Goal: Find specific page/section: Find specific page/section

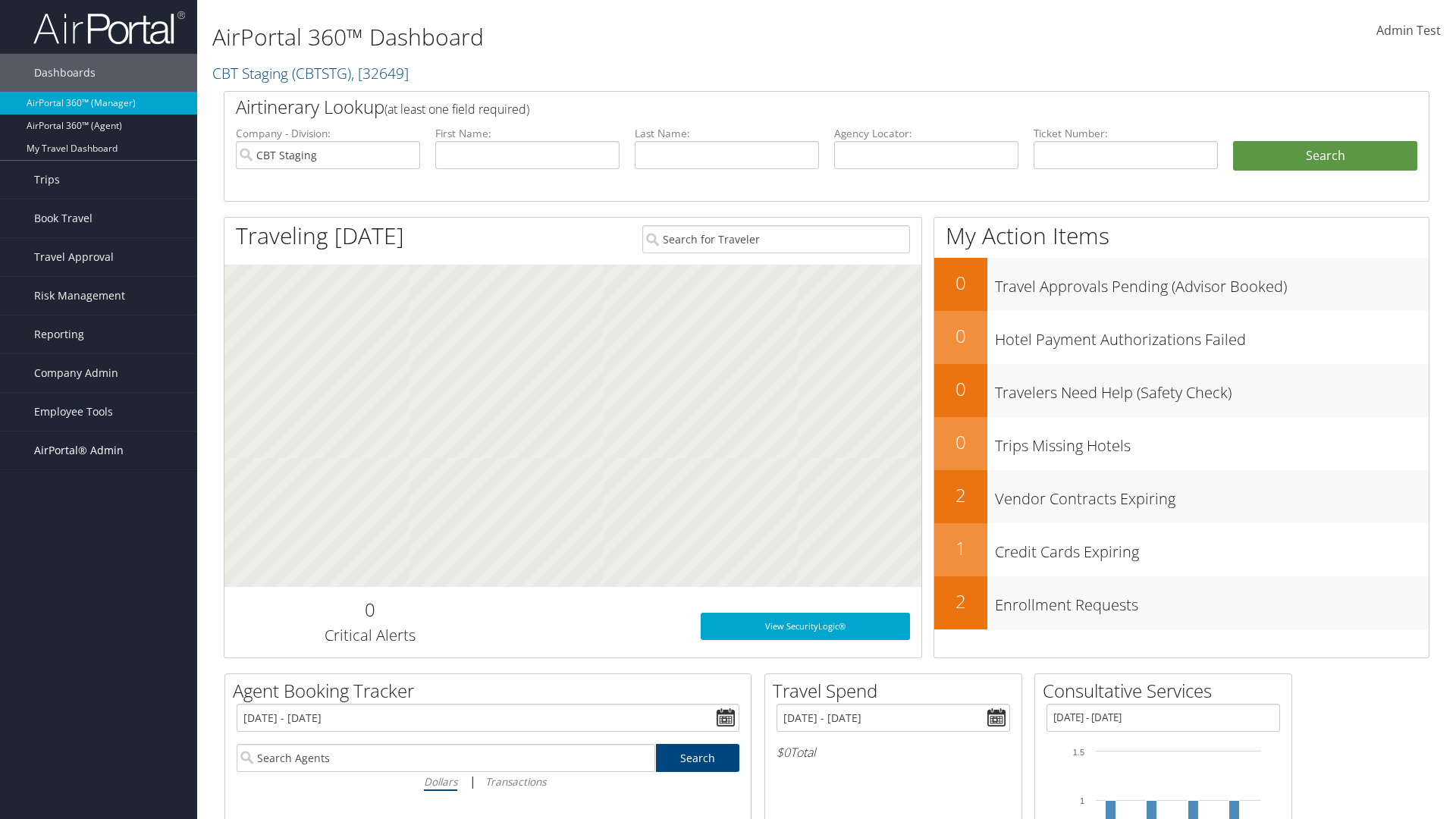
click at [99, 451] on span "AirPortal® Admin" at bounding box center [78, 450] width 90 height 38
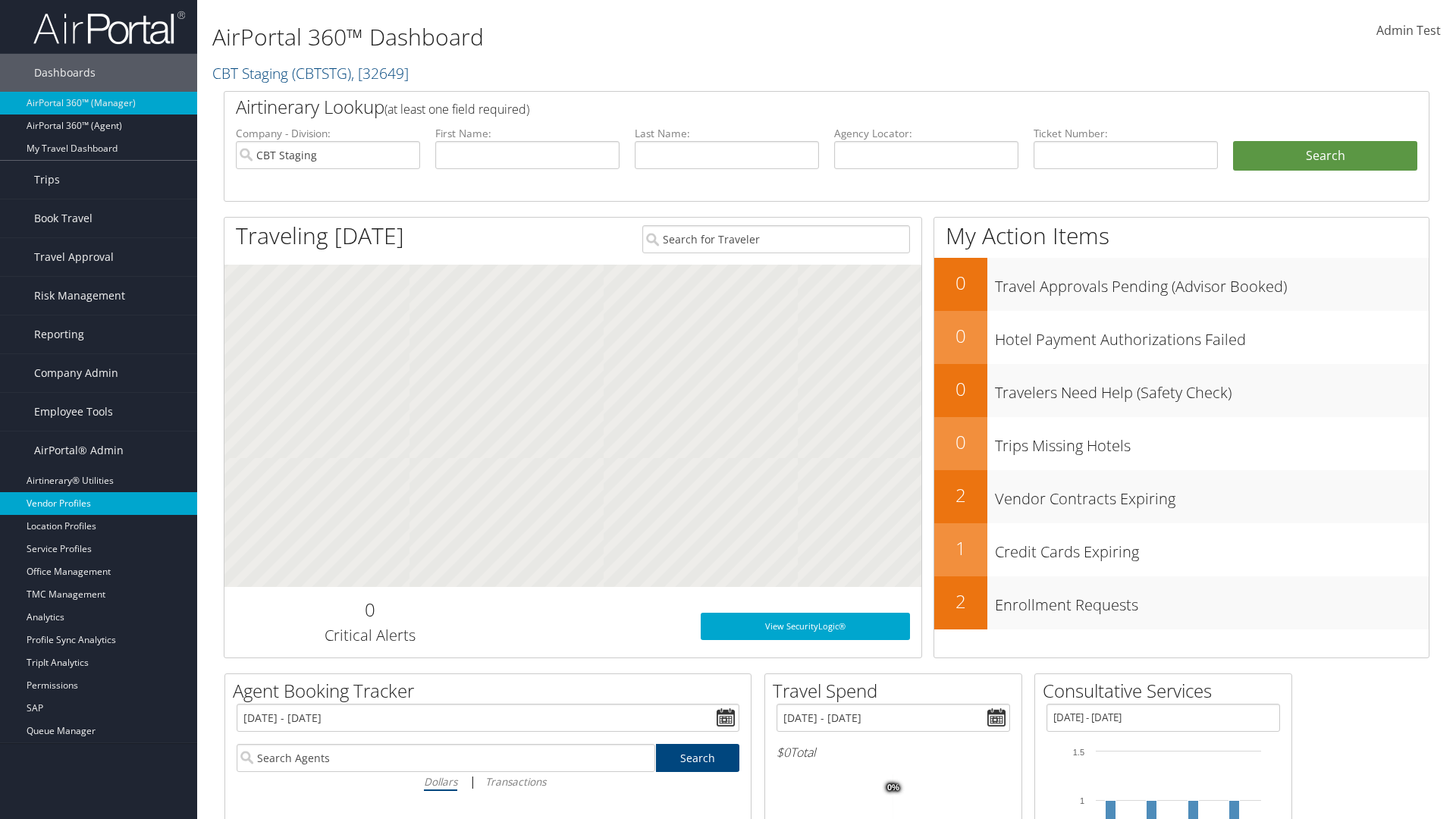
click at [99, 504] on link "Vendor Profiles" at bounding box center [98, 504] width 197 height 23
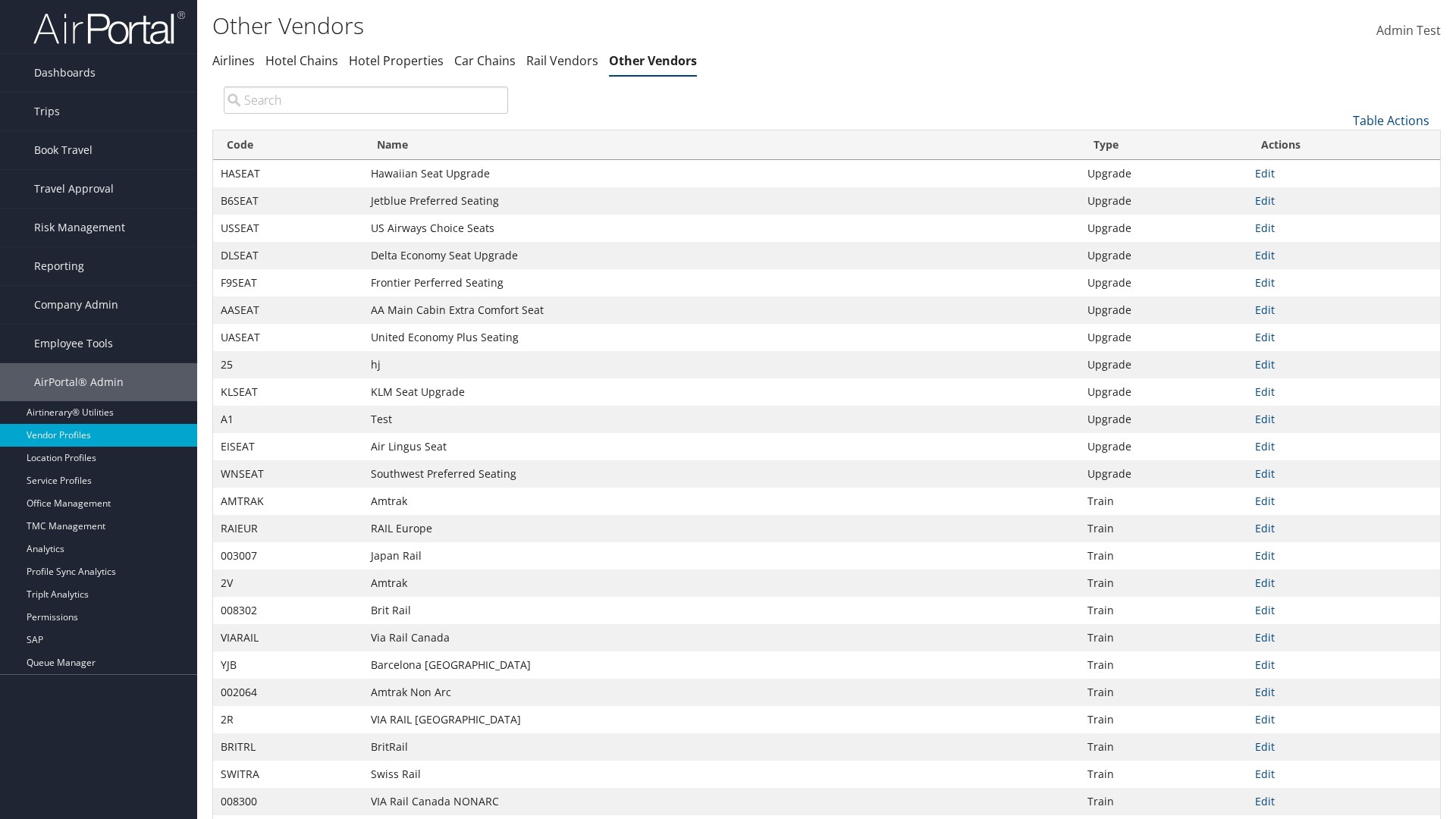
click at [289, 145] on th "Code" at bounding box center [288, 144] width 150 height 29
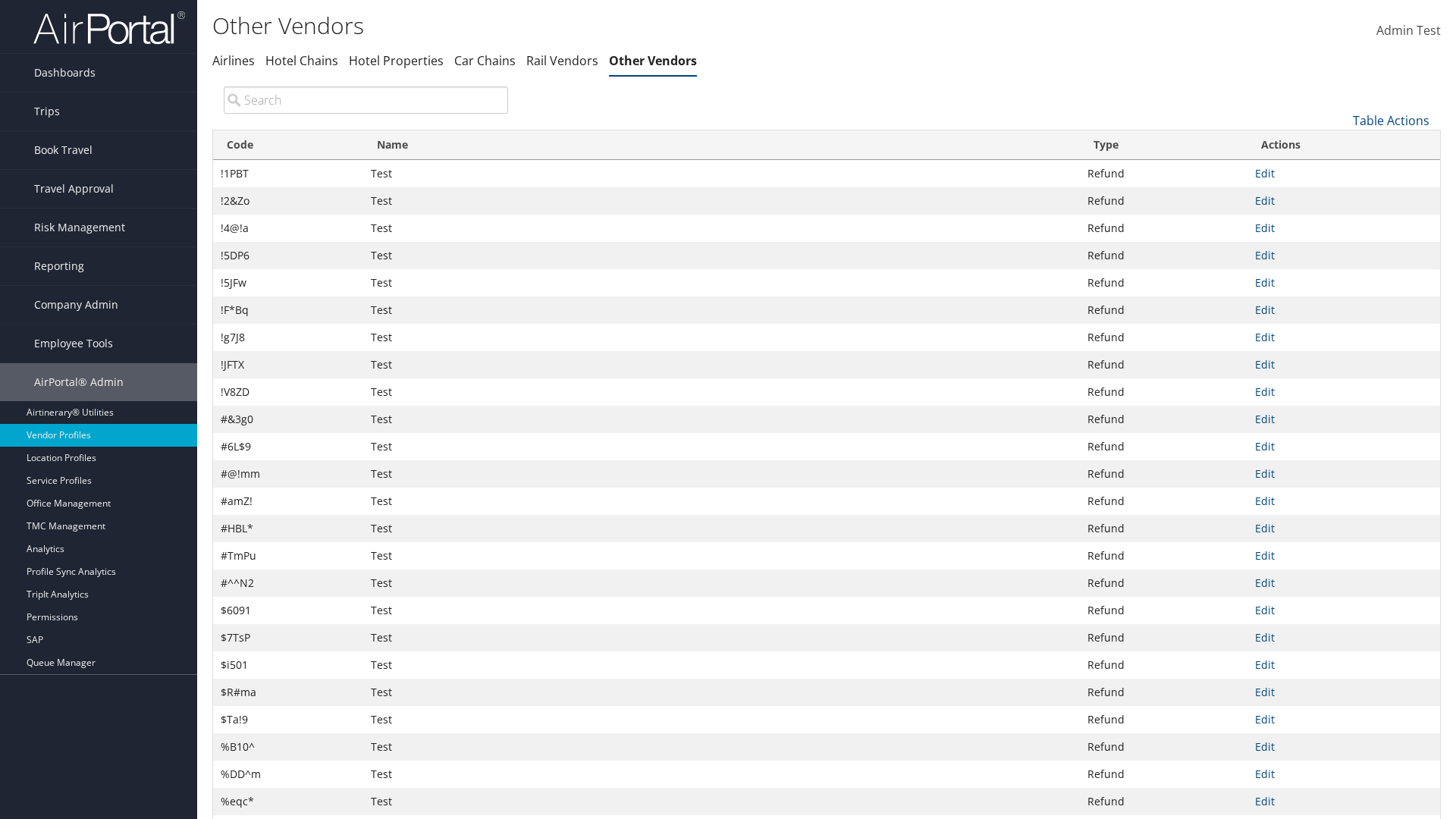
scroll to position [129, 0]
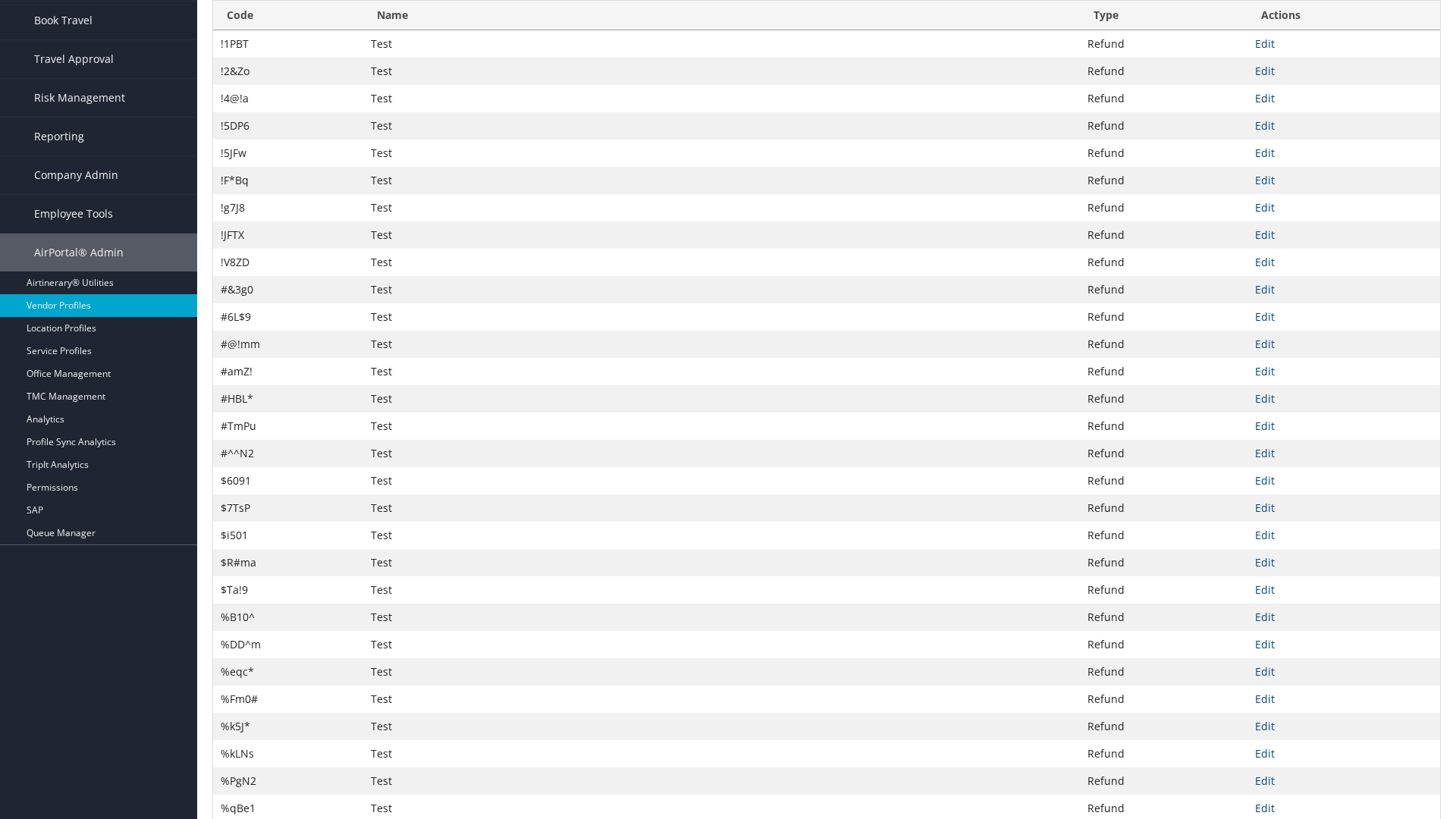
click at [289, 15] on th "Code" at bounding box center [288, 15] width 150 height 29
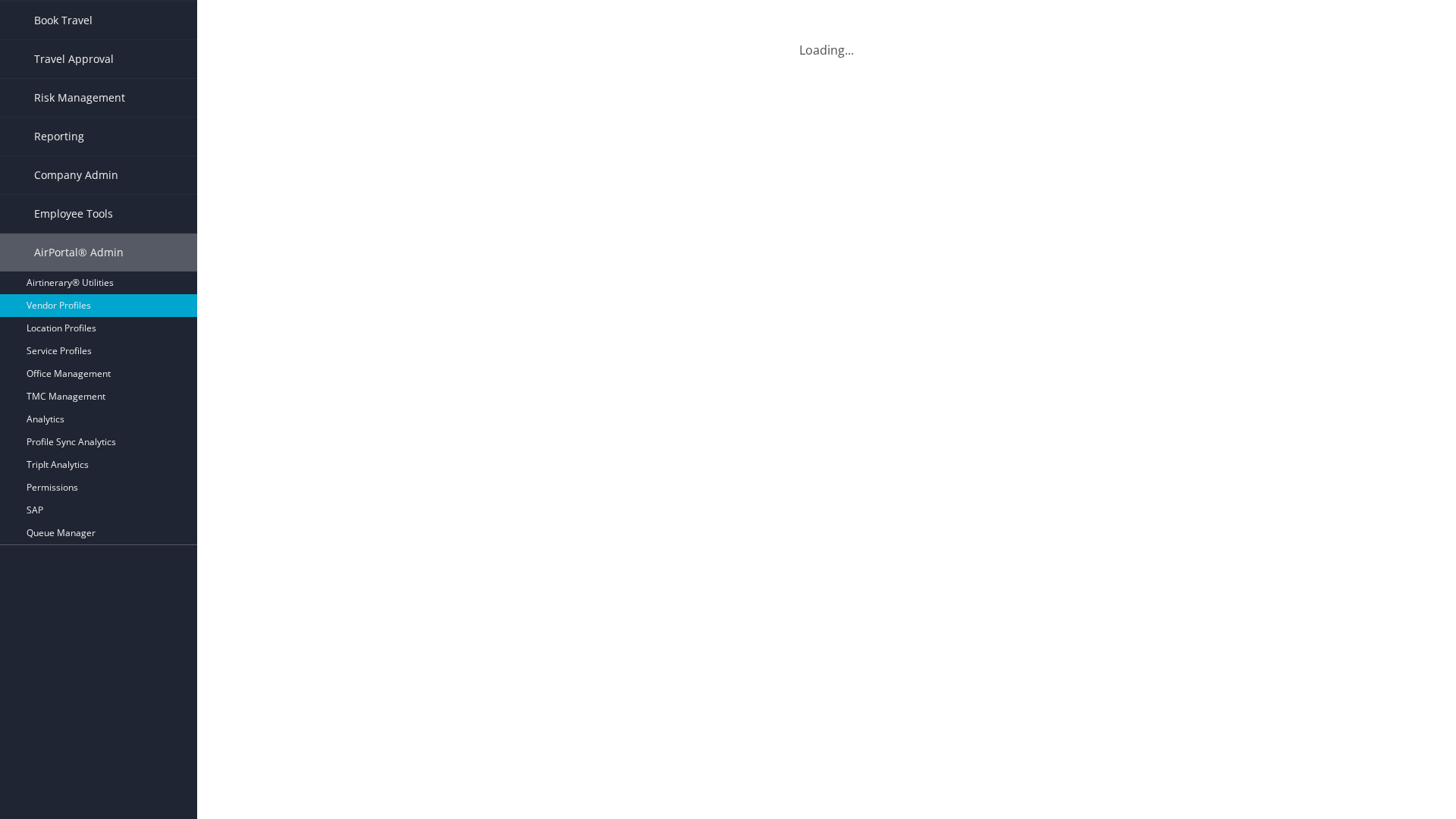
scroll to position [0, 0]
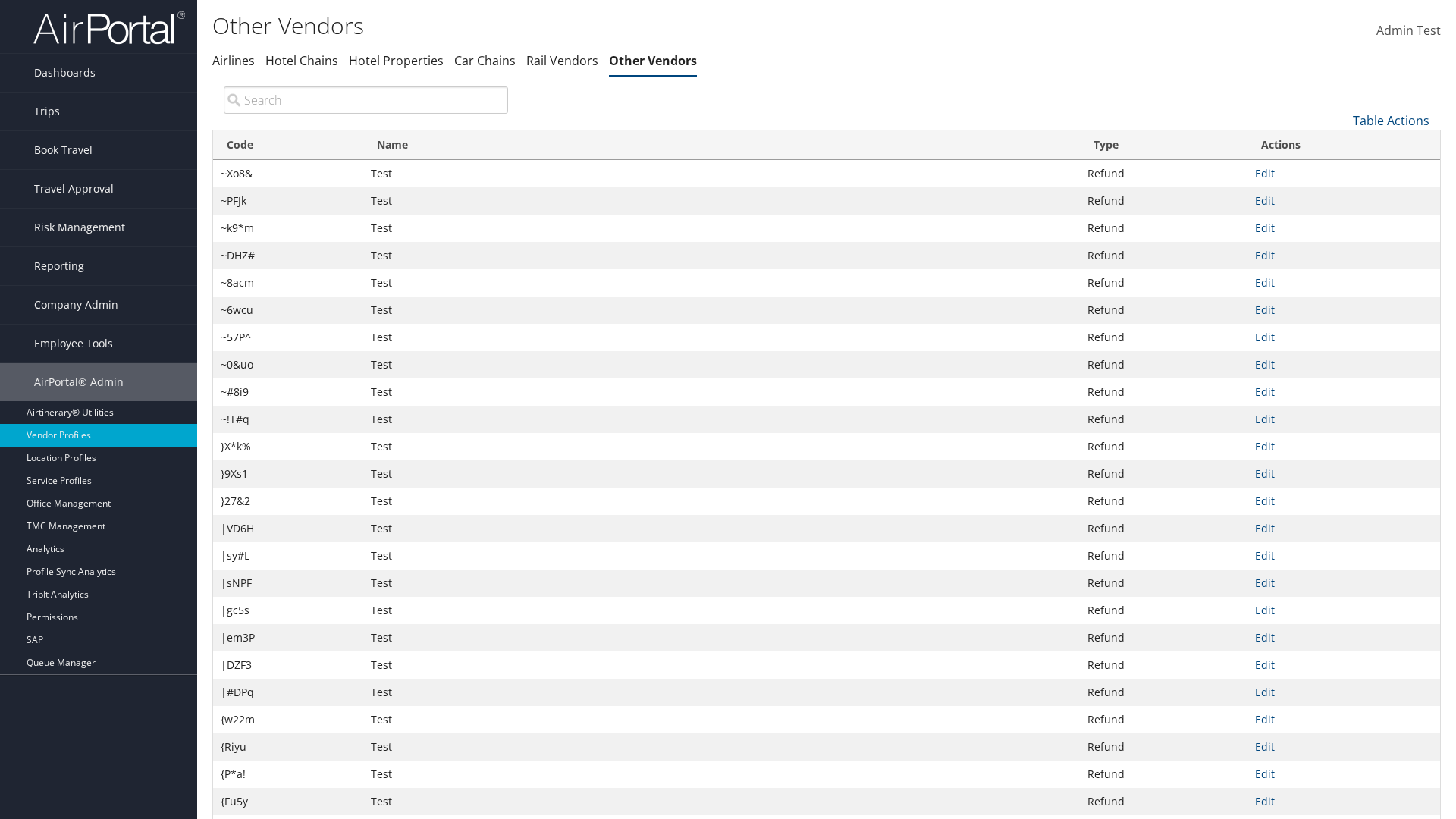
click at [721, 130] on th "Name" at bounding box center [721, 144] width 717 height 29
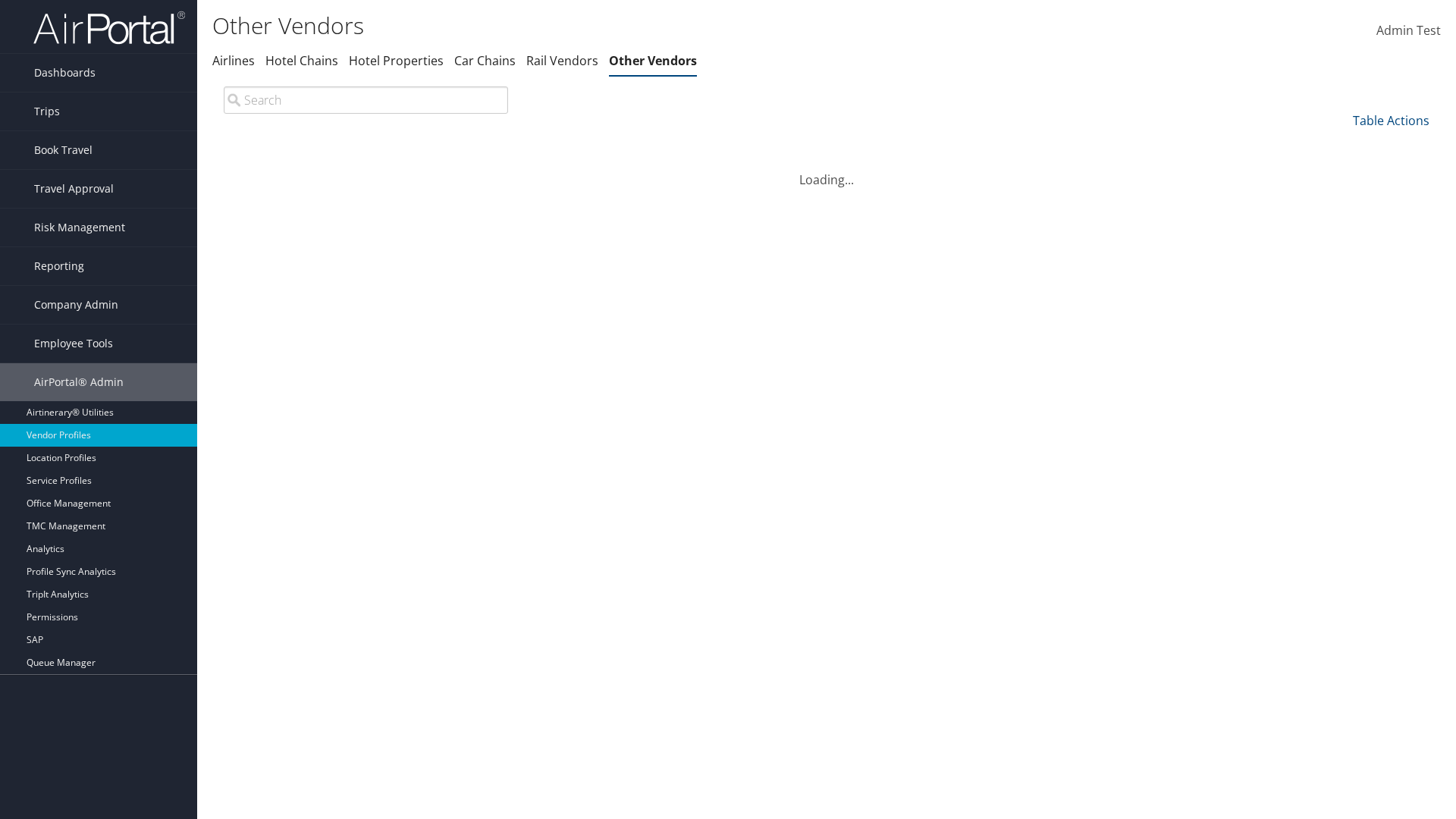
scroll to position [129, 0]
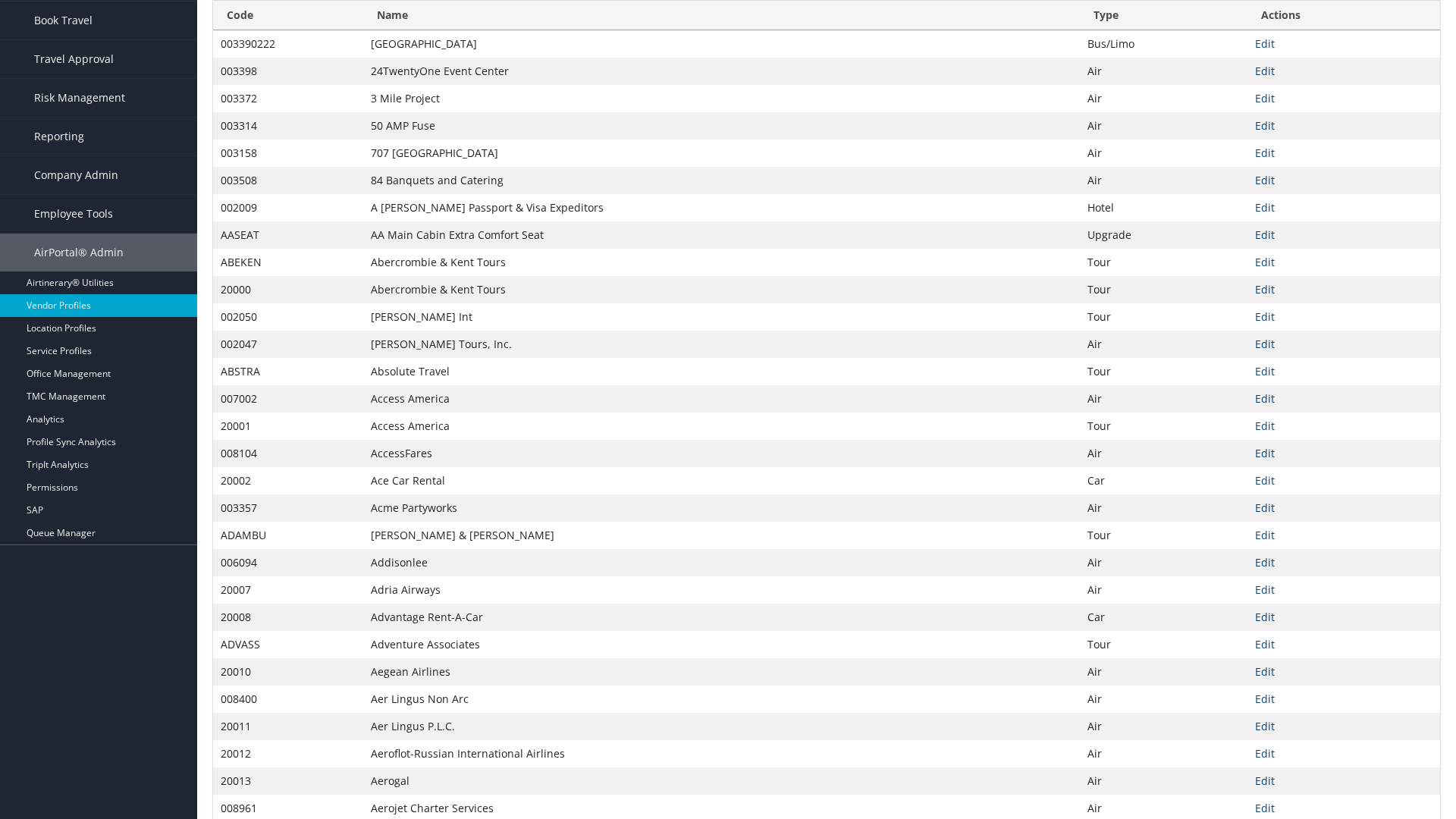
click at [721, 15] on th "Name" at bounding box center [721, 15] width 717 height 29
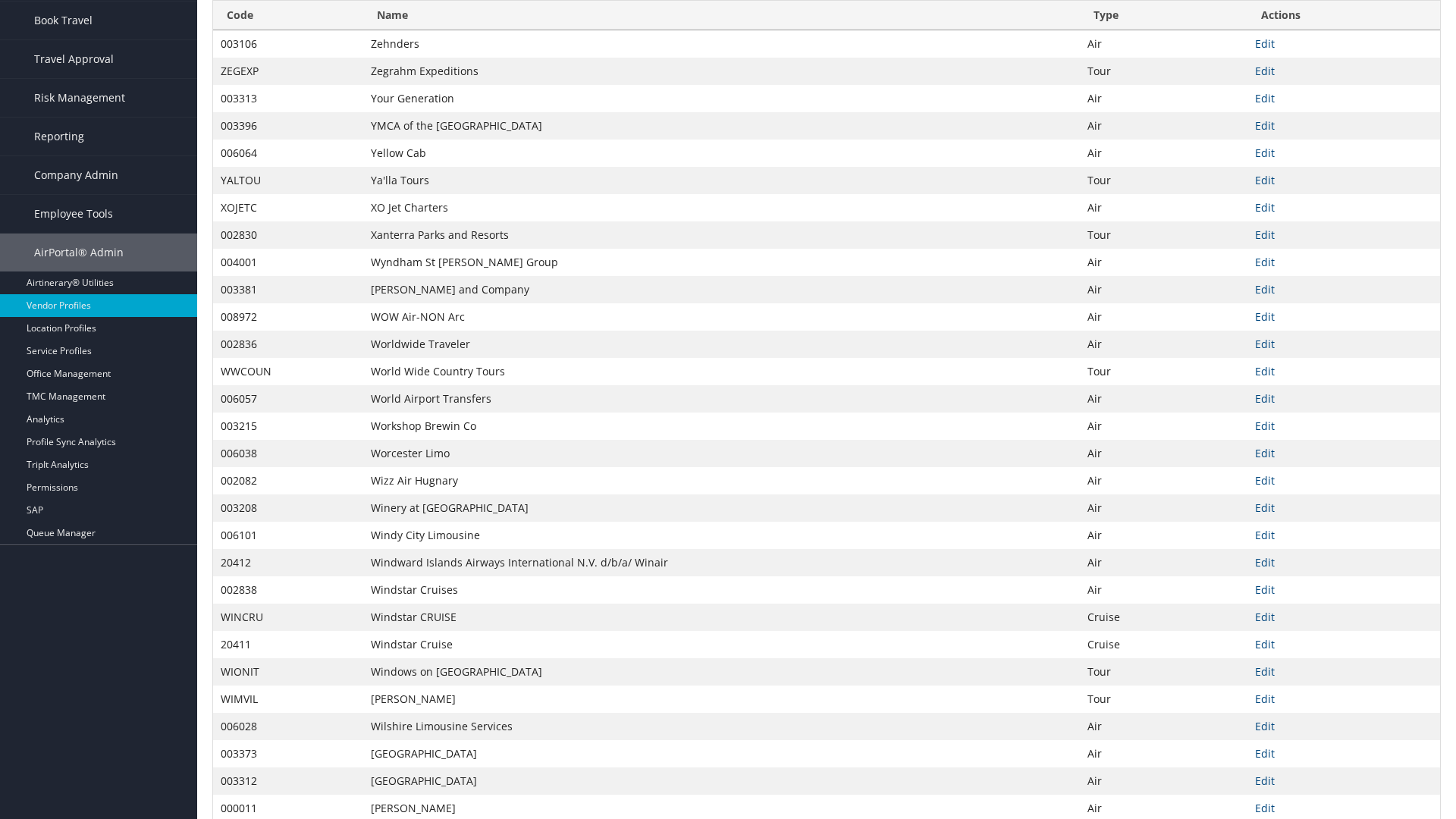
click at [1163, 15] on th "Type" at bounding box center [1164, 15] width 168 height 29
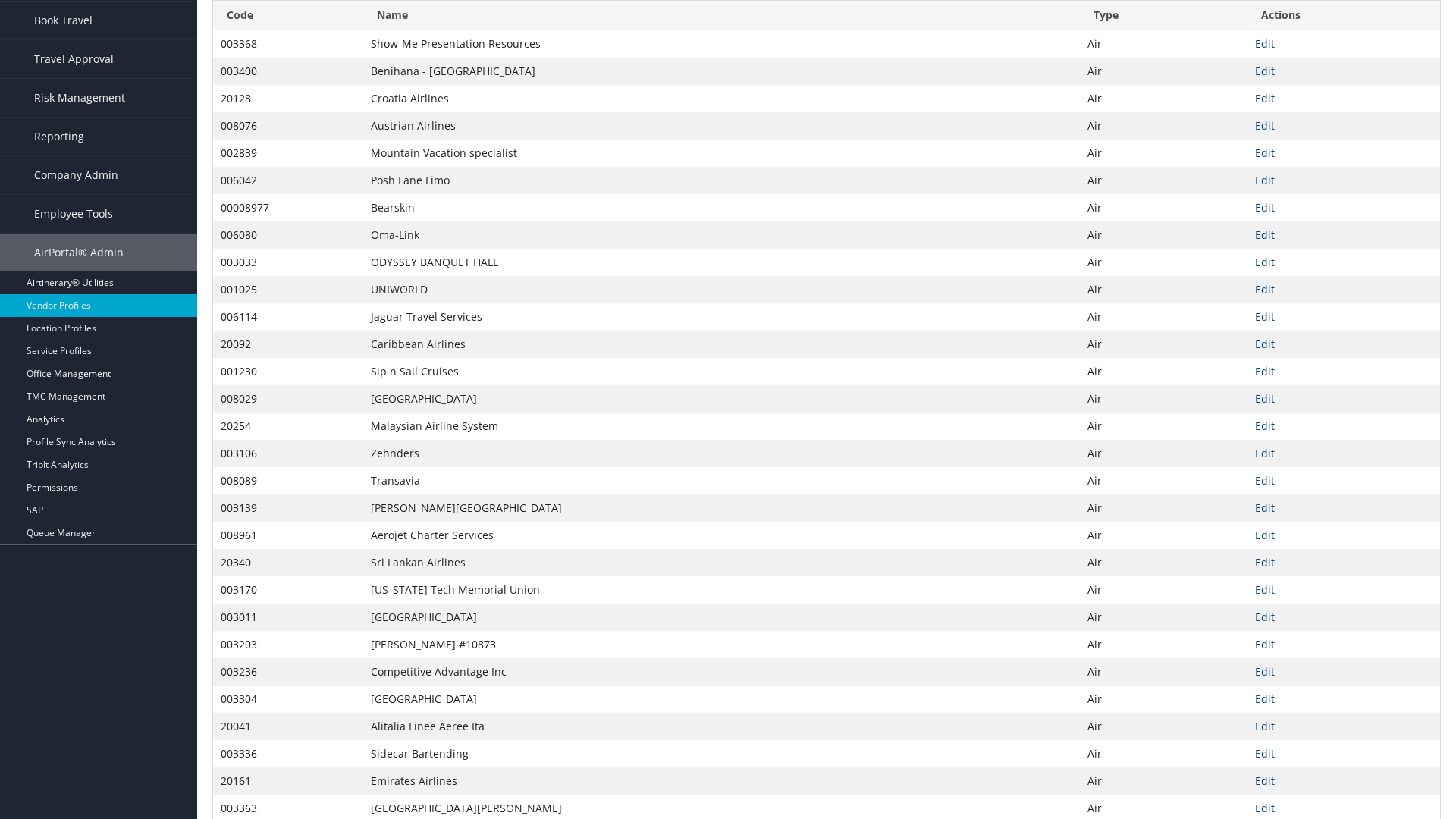
click at [1163, 15] on th "Type" at bounding box center [1164, 15] width 168 height 29
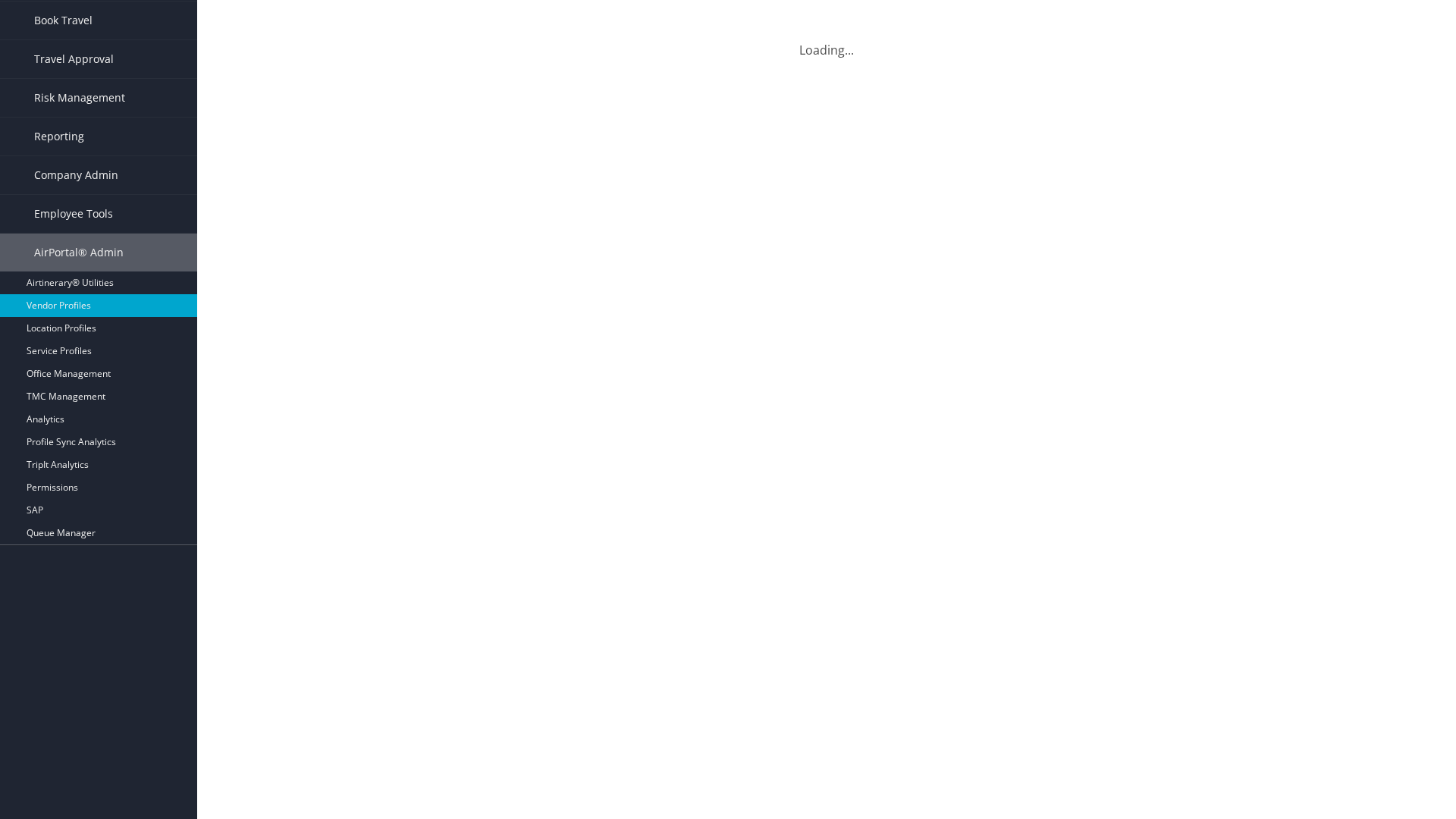
scroll to position [0, 0]
